Goal: Navigation & Orientation: Understand site structure

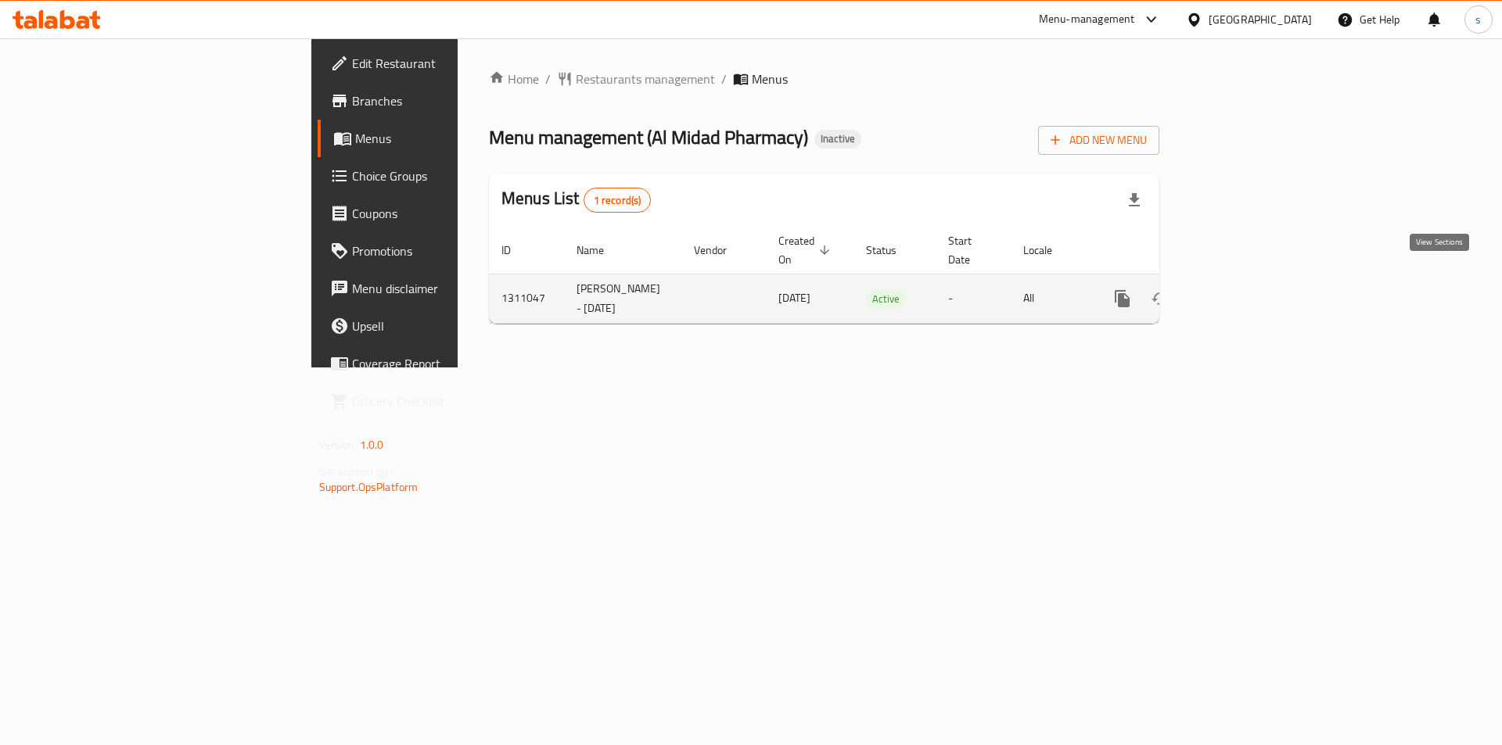
click at [1244, 289] on icon "enhanced table" at bounding box center [1234, 298] width 19 height 19
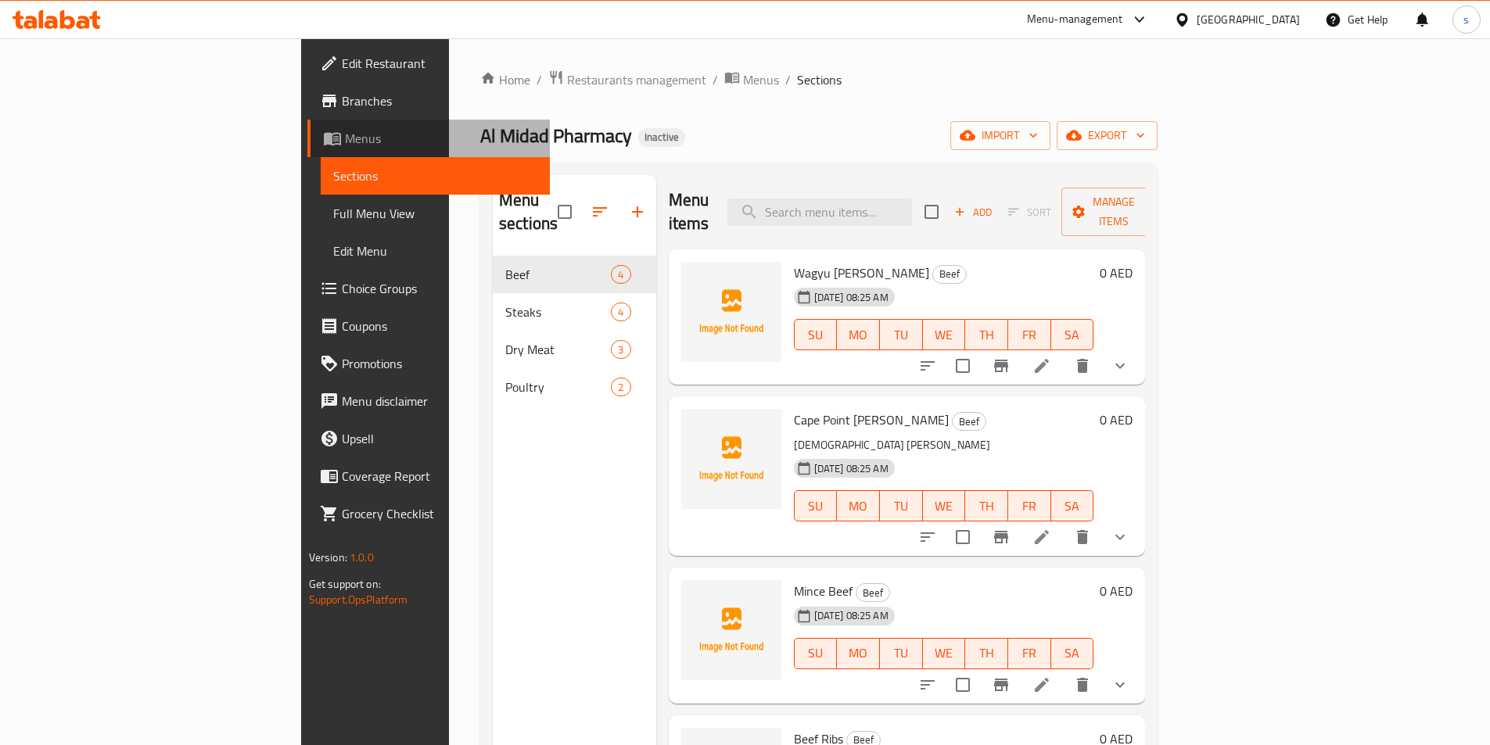
click at [345, 135] on span "Menus" at bounding box center [441, 138] width 192 height 19
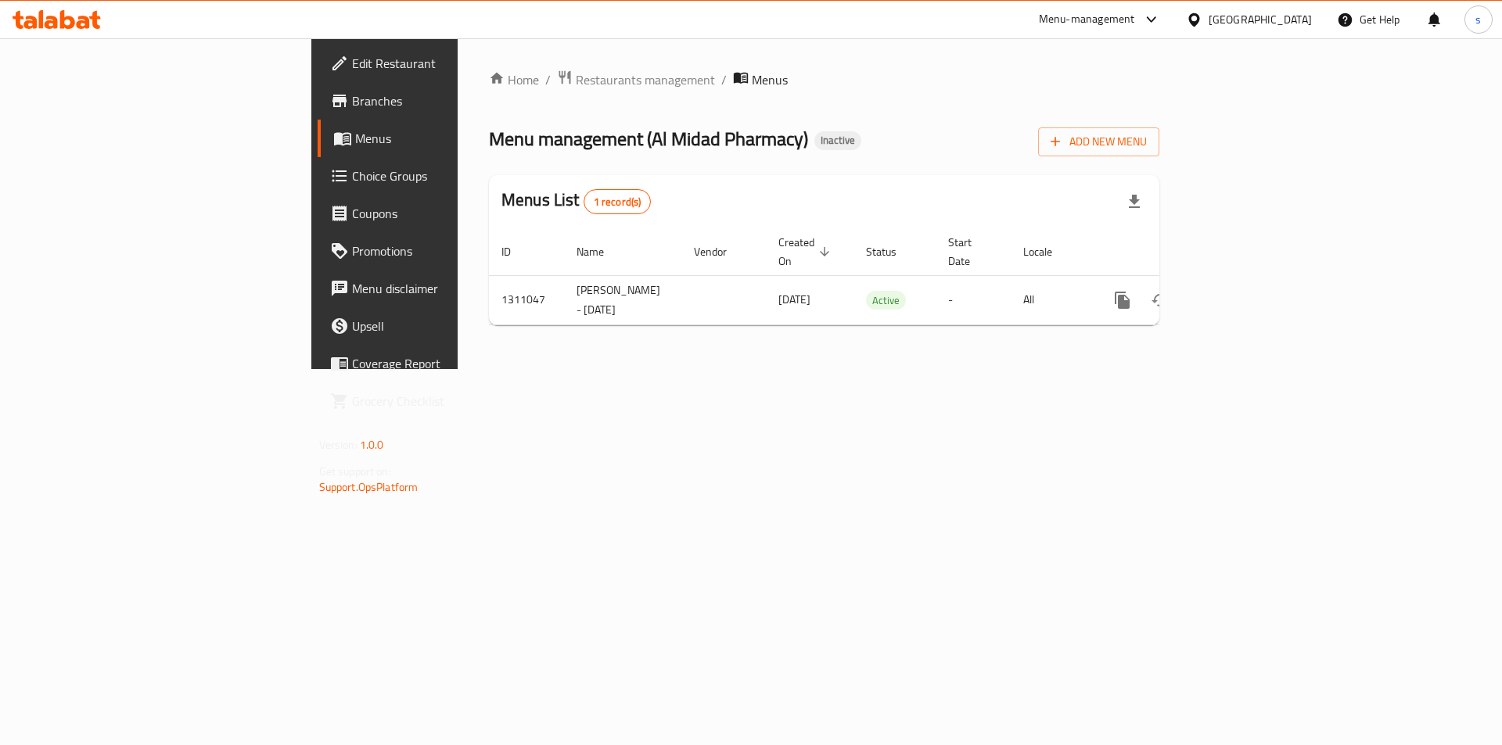
click at [352, 99] on span "Branches" at bounding box center [451, 100] width 198 height 19
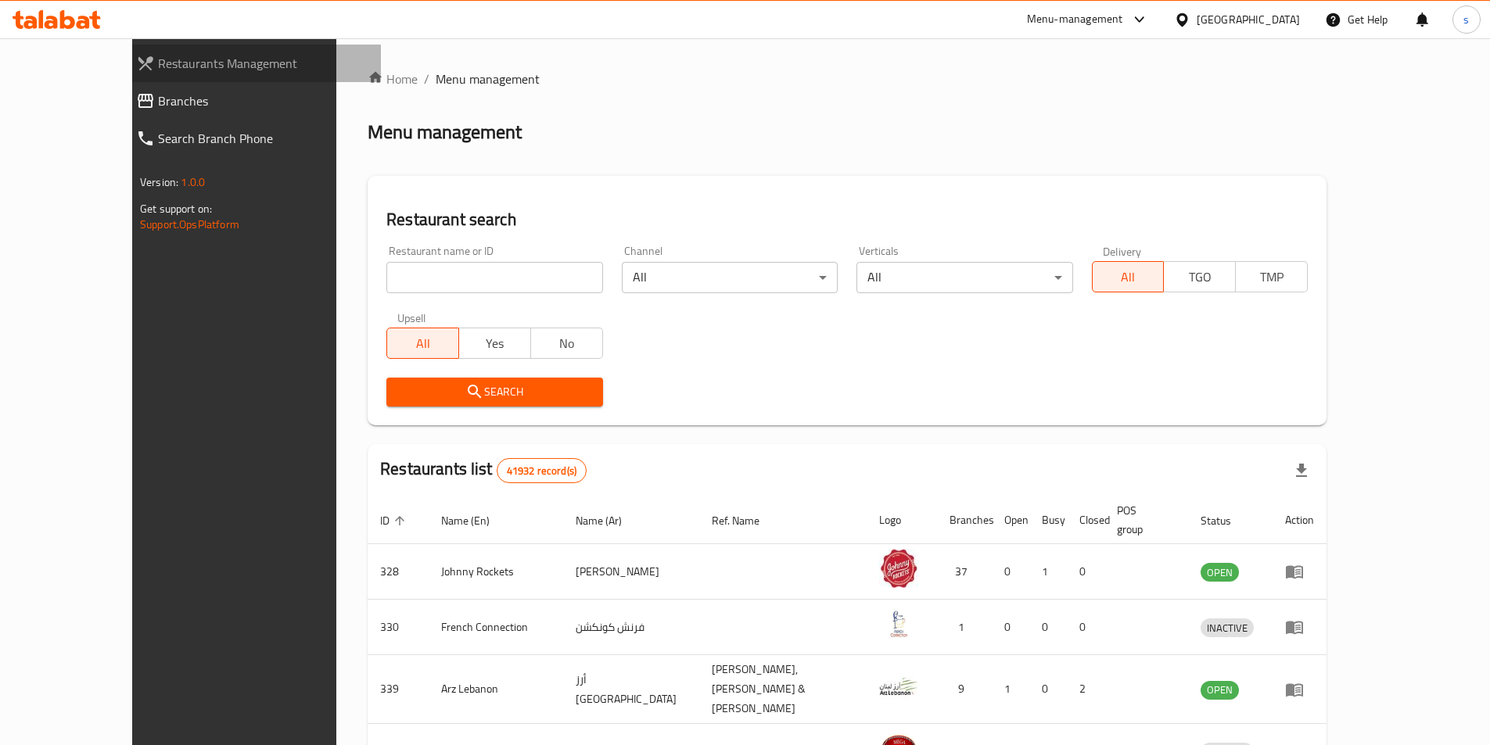
click at [158, 54] on span "Restaurants Management" at bounding box center [263, 63] width 210 height 19
click at [1110, 23] on div "Menu-management" at bounding box center [1075, 19] width 96 height 19
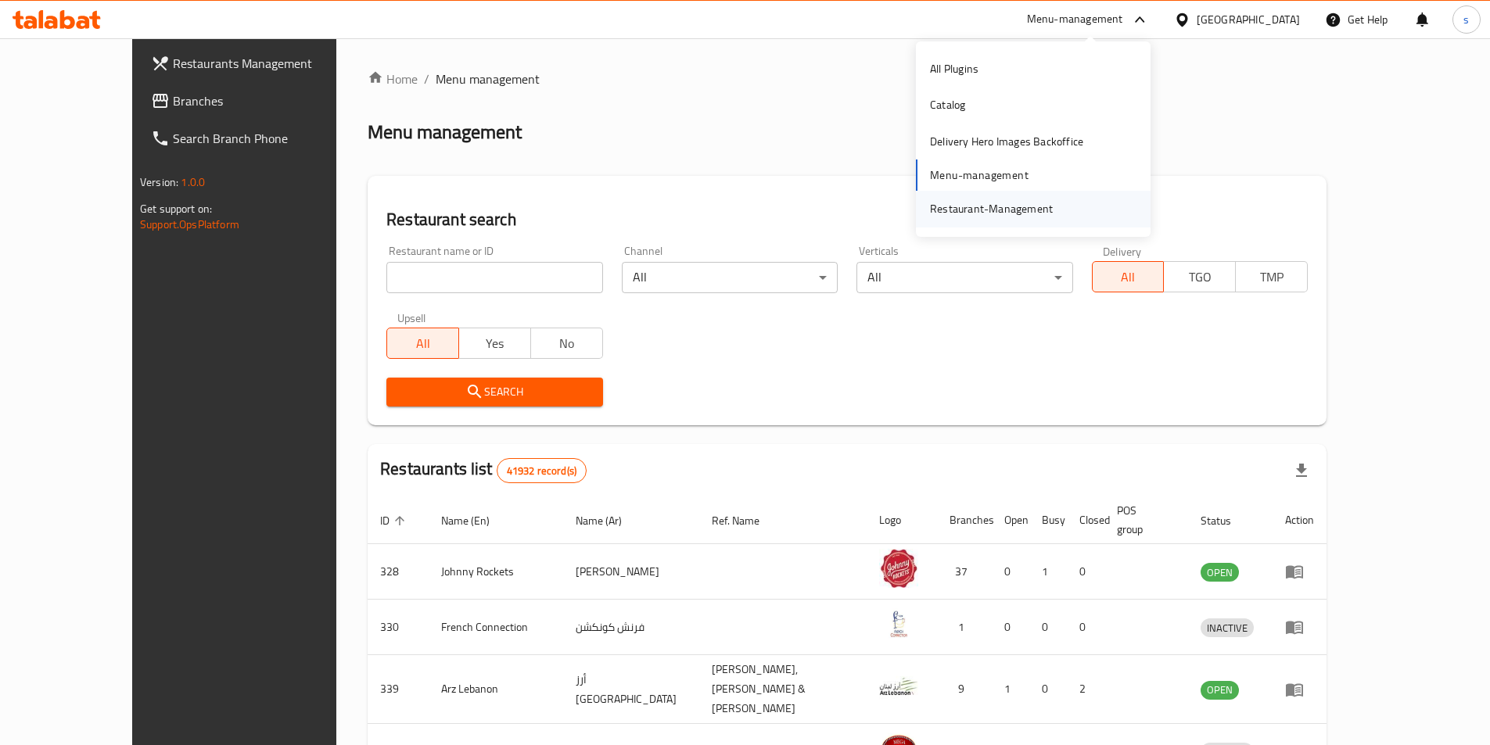
click at [985, 210] on div "Restaurant-Management" at bounding box center [991, 208] width 123 height 17
